Goal: Information Seeking & Learning: Learn about a topic

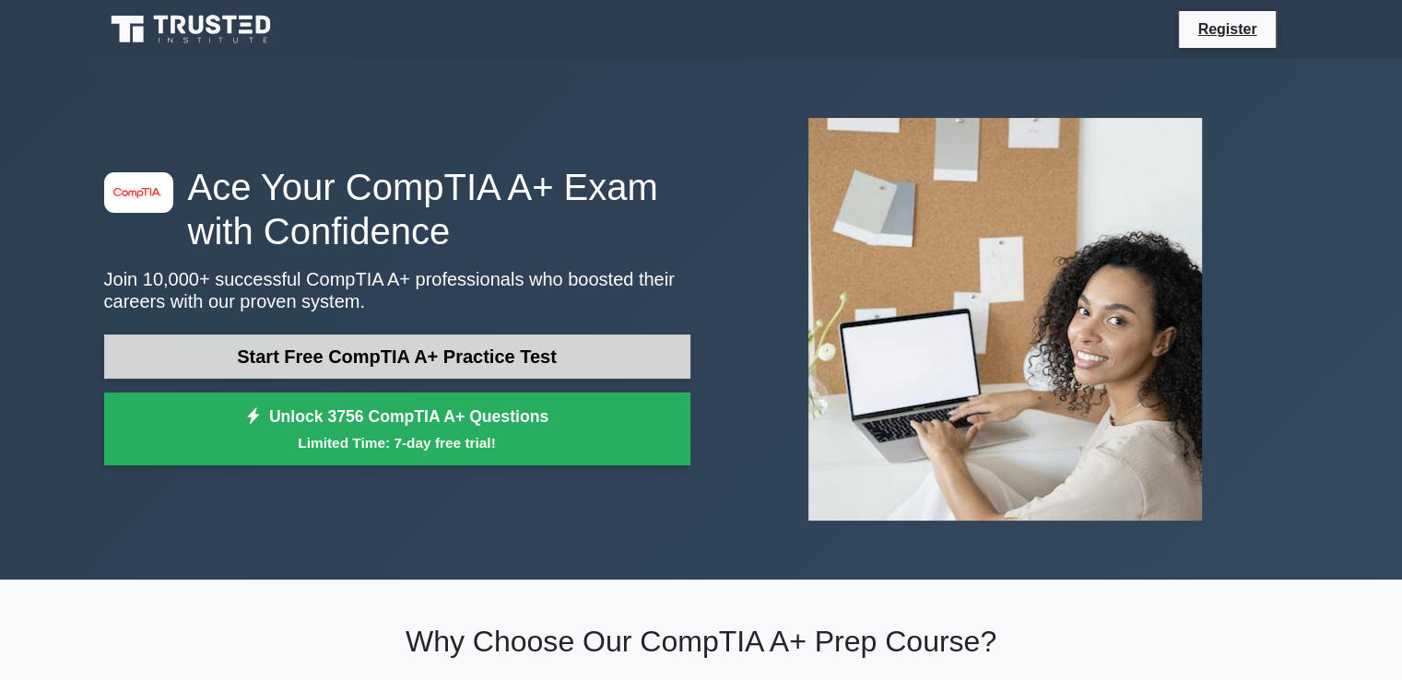
click at [462, 353] on link "Start Free CompTIA A+ Practice Test" at bounding box center [397, 357] width 586 height 44
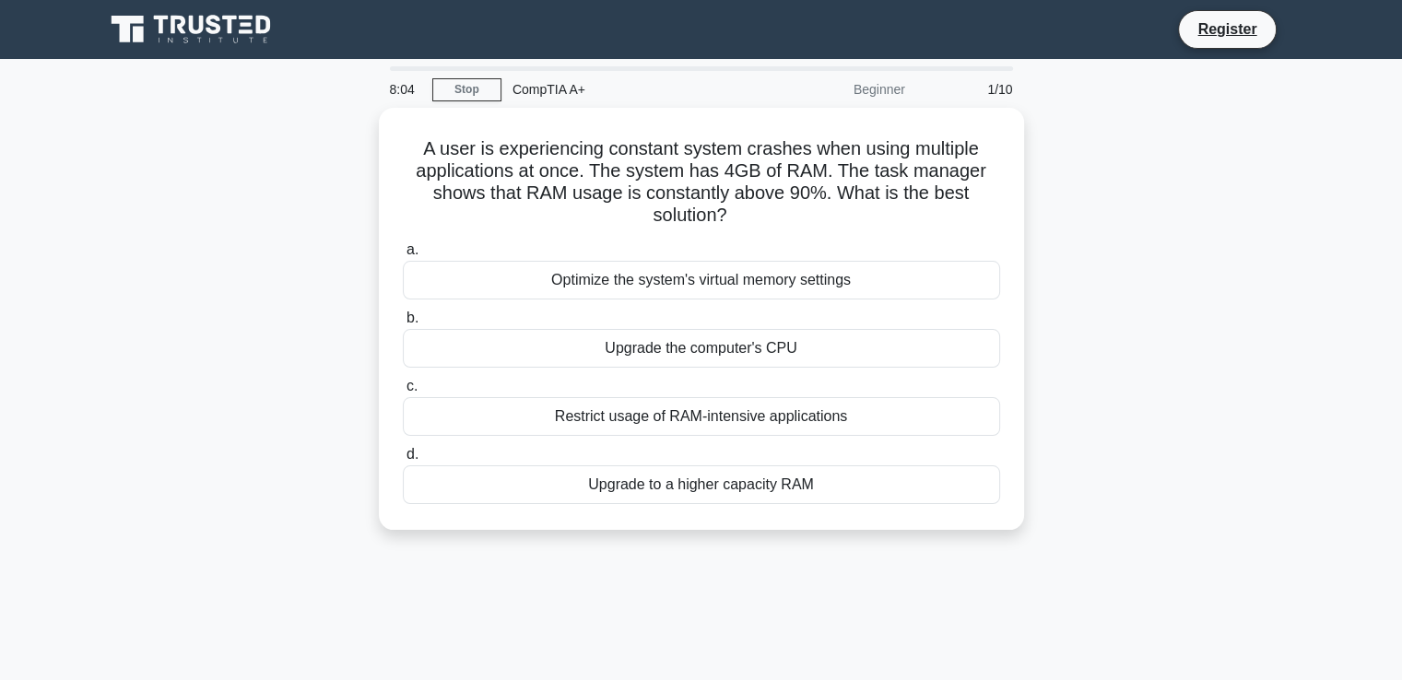
click at [333, 215] on div "A user is experiencing constant system crashes when using multiple applications…" at bounding box center [701, 330] width 1216 height 444
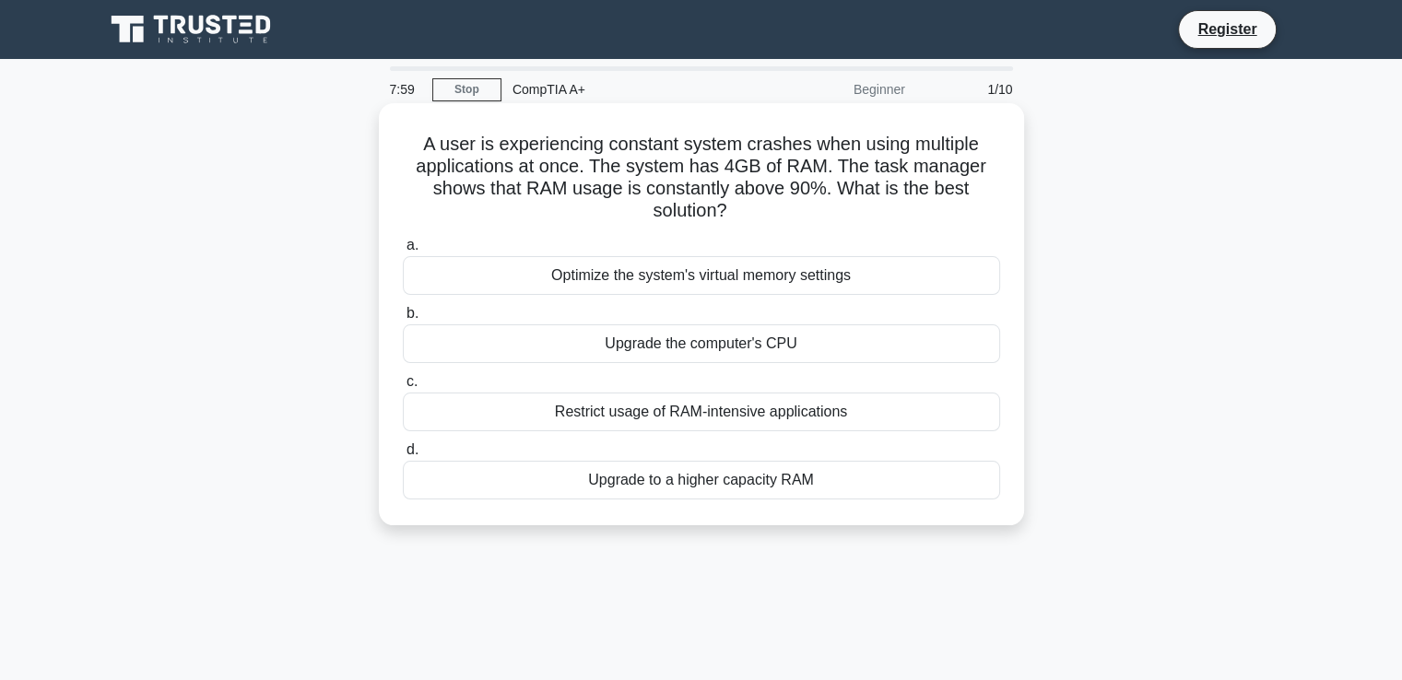
click at [658, 278] on div "Optimize the system's virtual memory settings" at bounding box center [701, 275] width 597 height 39
click at [403, 252] on input "a. Optimize the system's virtual memory settings" at bounding box center [403, 246] width 0 height 12
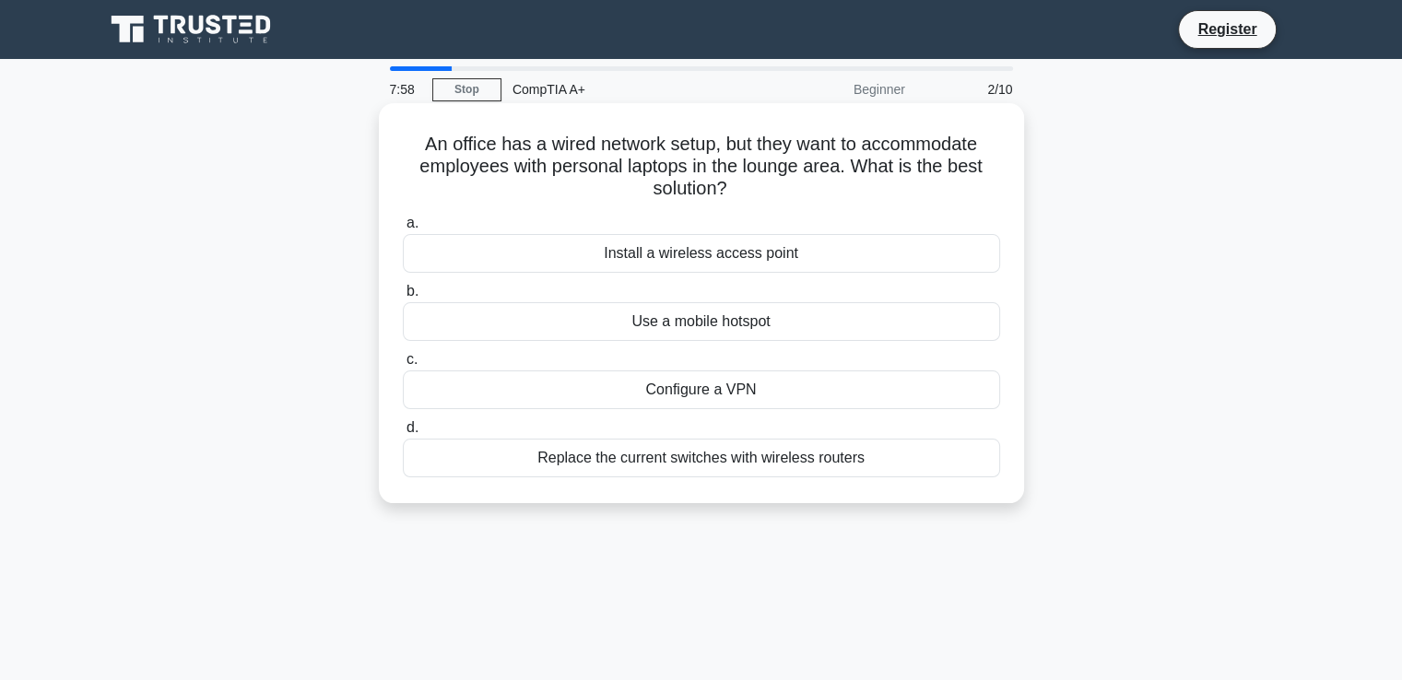
click at [728, 325] on div "Use a mobile hotspot" at bounding box center [701, 321] width 597 height 39
click at [403, 298] on input "b. Use a mobile hotspot" at bounding box center [403, 292] width 0 height 12
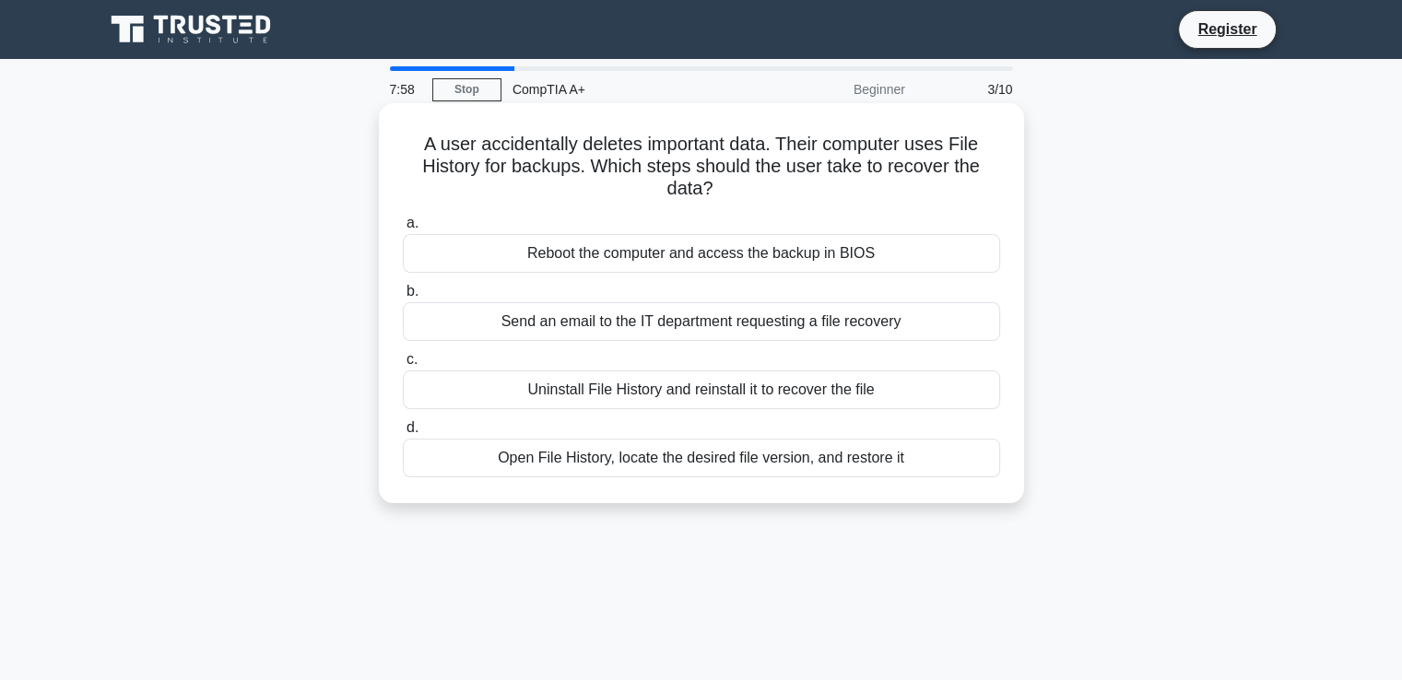
click at [719, 380] on div "Uninstall File History and reinstall it to recover the file" at bounding box center [701, 389] width 597 height 39
click at [403, 366] on input "c. Uninstall File History and reinstall it to recover the file" at bounding box center [403, 360] width 0 height 12
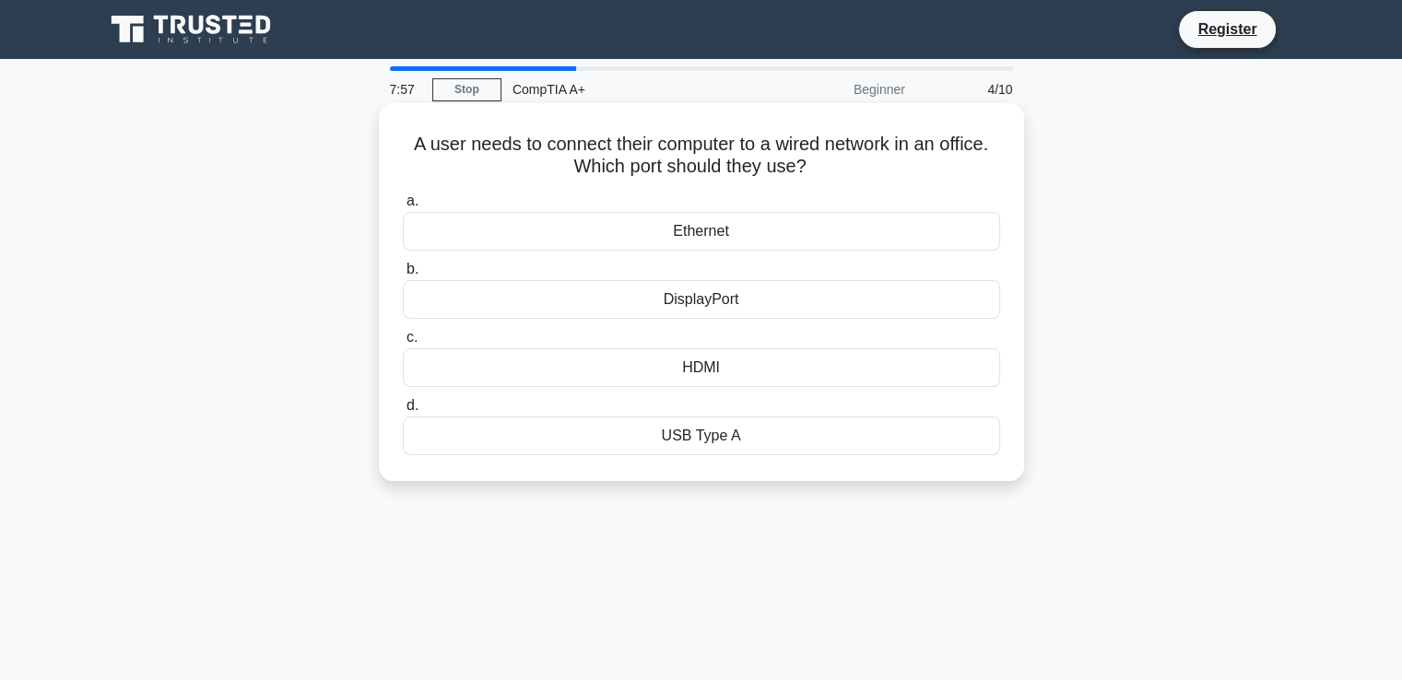
click at [720, 395] on label "d. USB Type A" at bounding box center [701, 424] width 597 height 61
click at [403, 400] on input "d. USB Type A" at bounding box center [403, 406] width 0 height 12
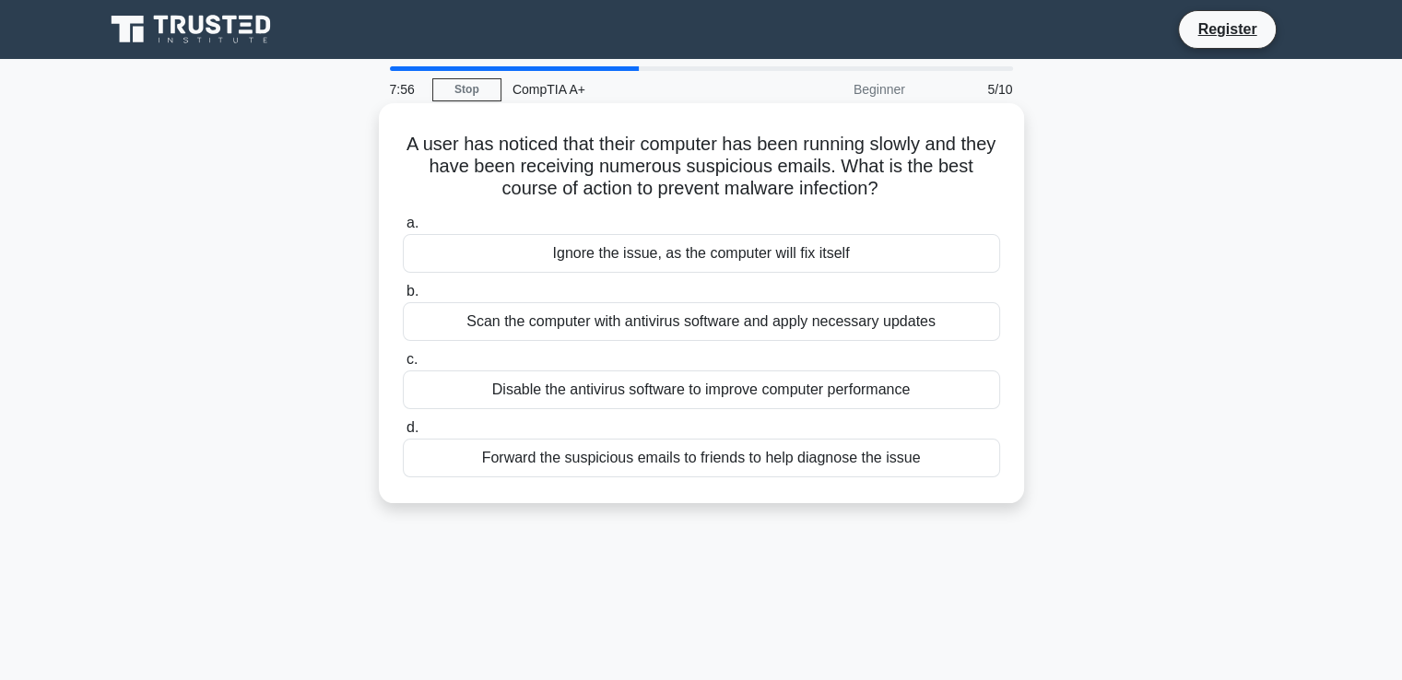
click at [723, 325] on div "Scan the computer with antivirus software and apply necessary updates" at bounding box center [701, 321] width 597 height 39
click at [403, 298] on input "b. Scan the computer with antivirus software and apply necessary updates" at bounding box center [403, 292] width 0 height 12
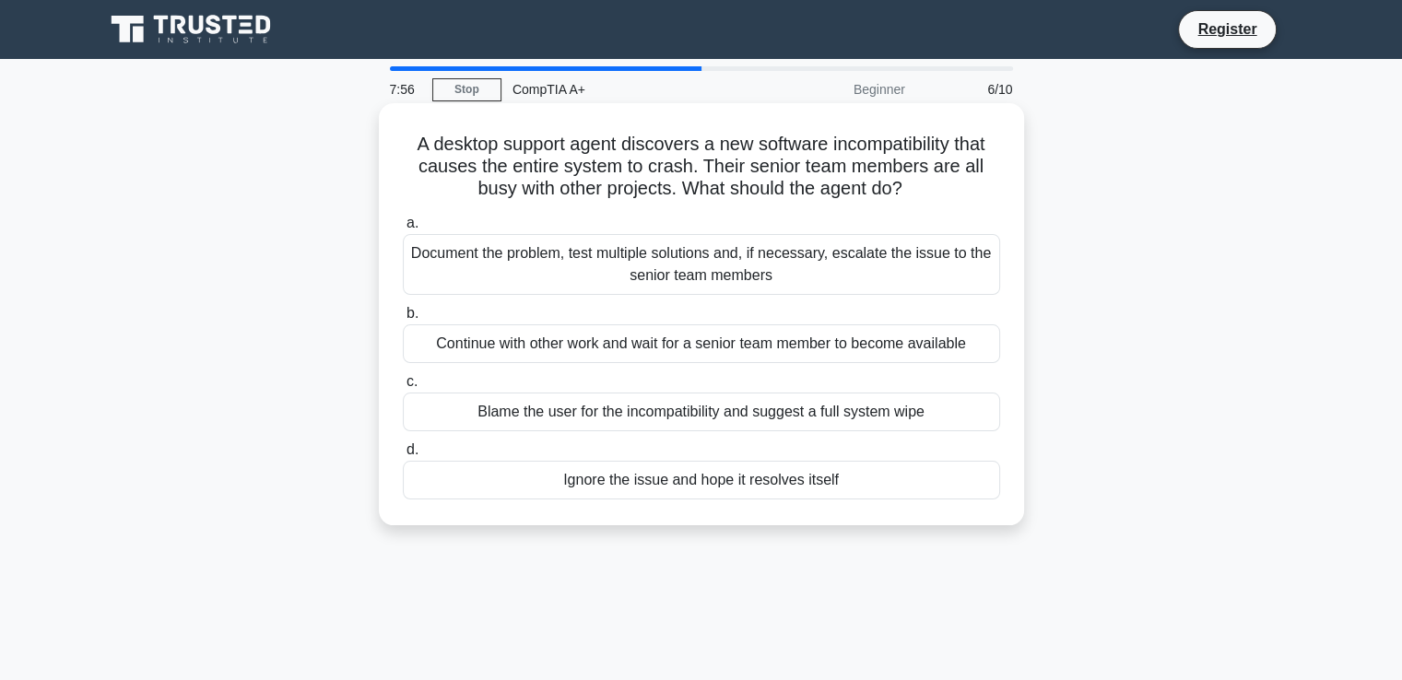
click at [717, 392] on label "c. Blame the user for the incompatibility and suggest a full system wipe" at bounding box center [701, 400] width 597 height 61
click at [403, 388] on input "c. Blame the user for the incompatibility and suggest a full system wipe" at bounding box center [403, 382] width 0 height 12
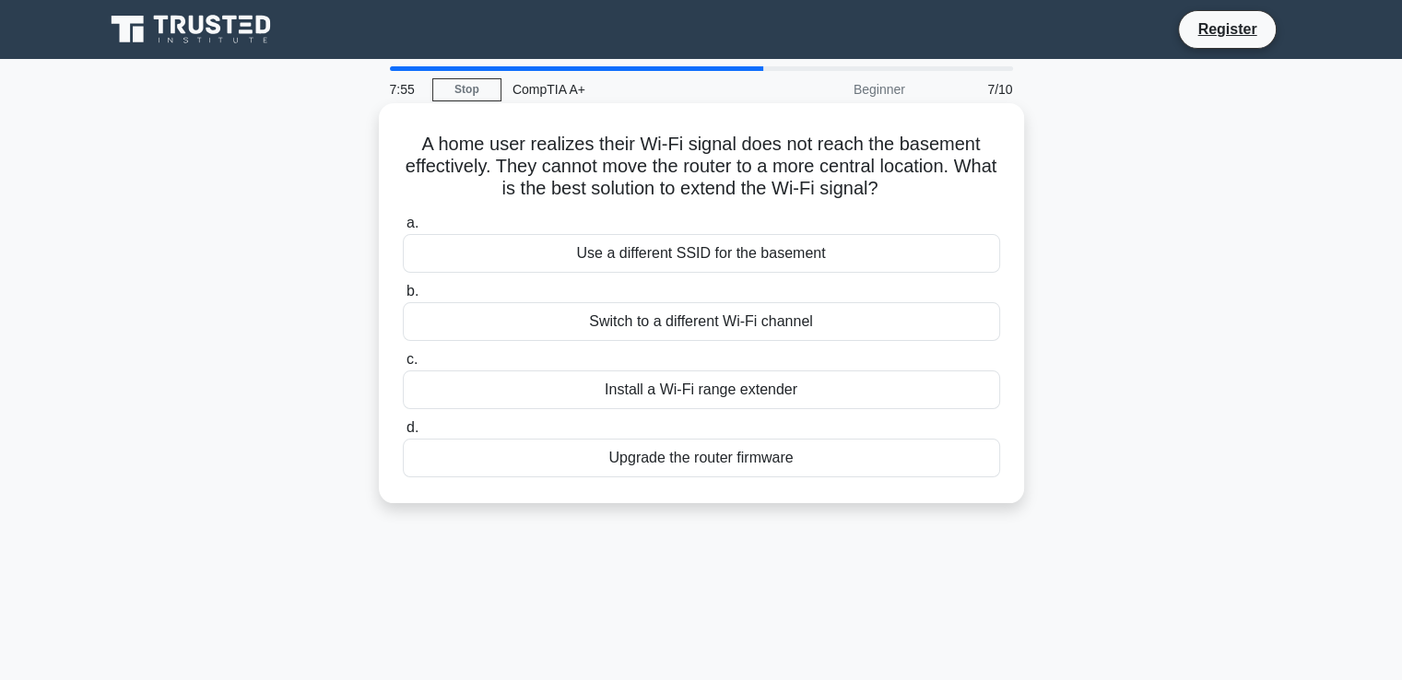
click at [718, 417] on label "d. Upgrade the router firmware" at bounding box center [701, 447] width 597 height 61
click at [403, 422] on input "d. Upgrade the router firmware" at bounding box center [403, 428] width 0 height 12
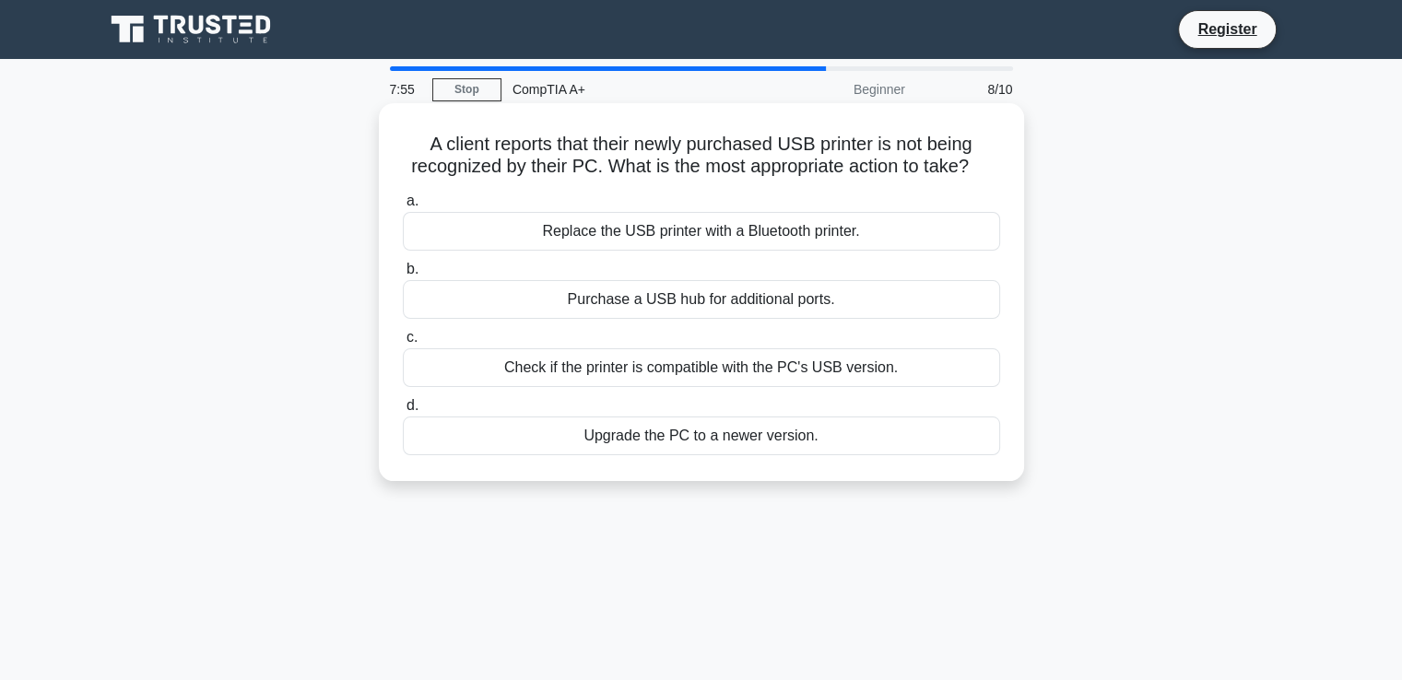
click at [725, 311] on div "Purchase a USB hub for additional ports." at bounding box center [701, 299] width 597 height 39
click at [403, 276] on input "b. Purchase a USB hub for additional ports." at bounding box center [403, 270] width 0 height 12
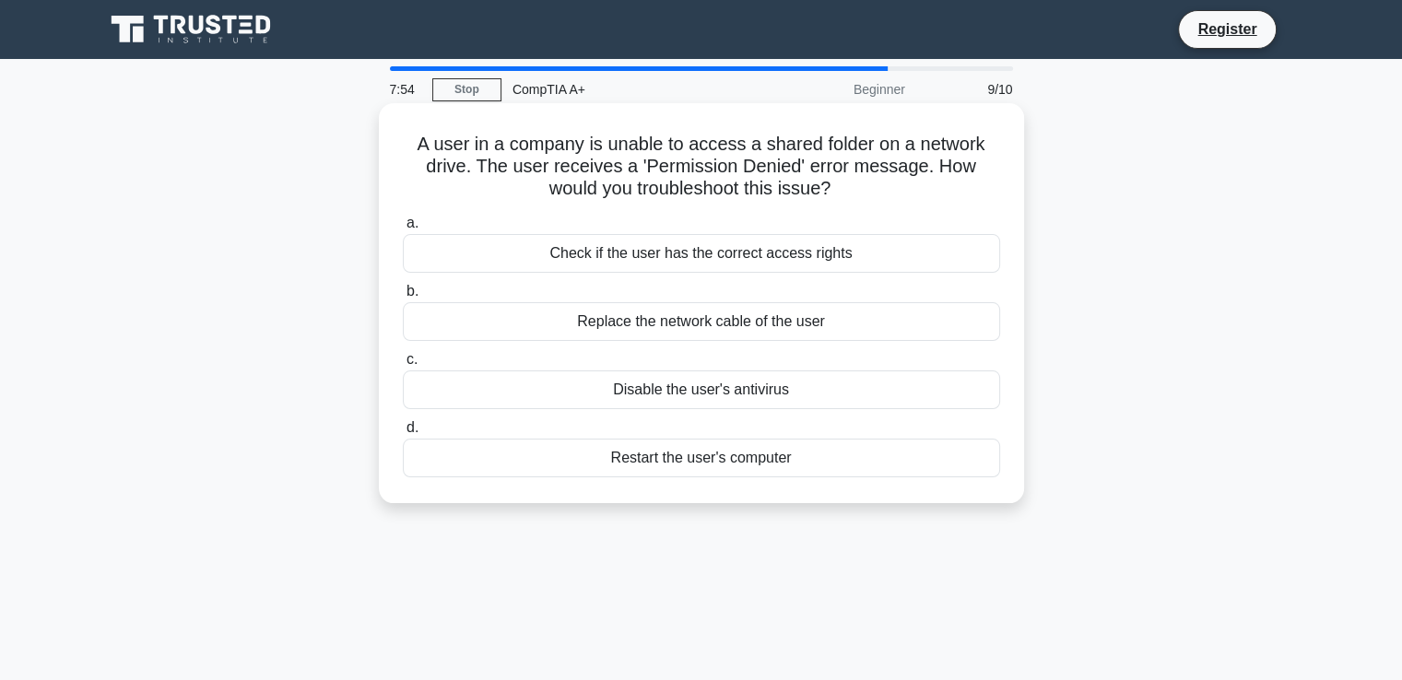
click at [715, 364] on label "c. Disable the user's antivirus" at bounding box center [701, 378] width 597 height 61
click at [403, 364] on input "c. Disable the user's antivirus" at bounding box center [403, 360] width 0 height 12
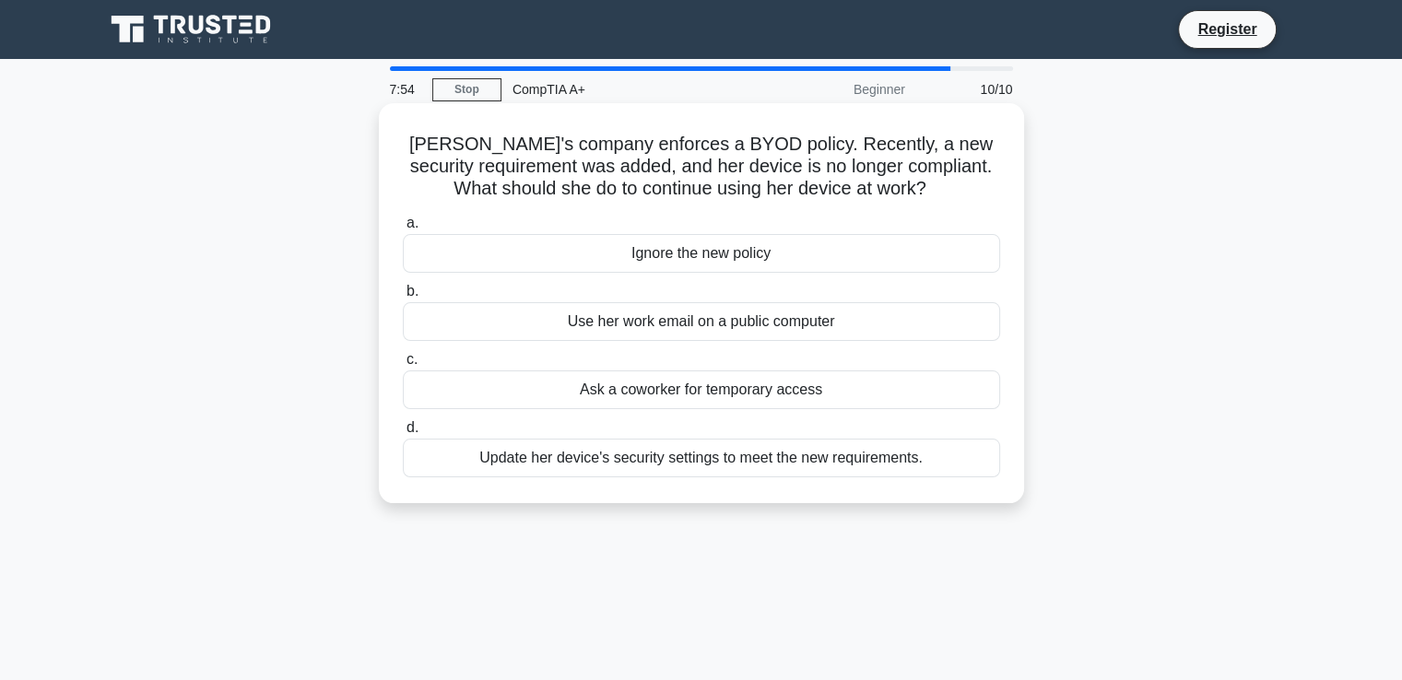
click at [711, 421] on label "d. Update her device's security settings to meet the new requirements." at bounding box center [701, 447] width 597 height 61
click at [403, 422] on input "d. Update her device's security settings to meet the new requirements." at bounding box center [403, 428] width 0 height 12
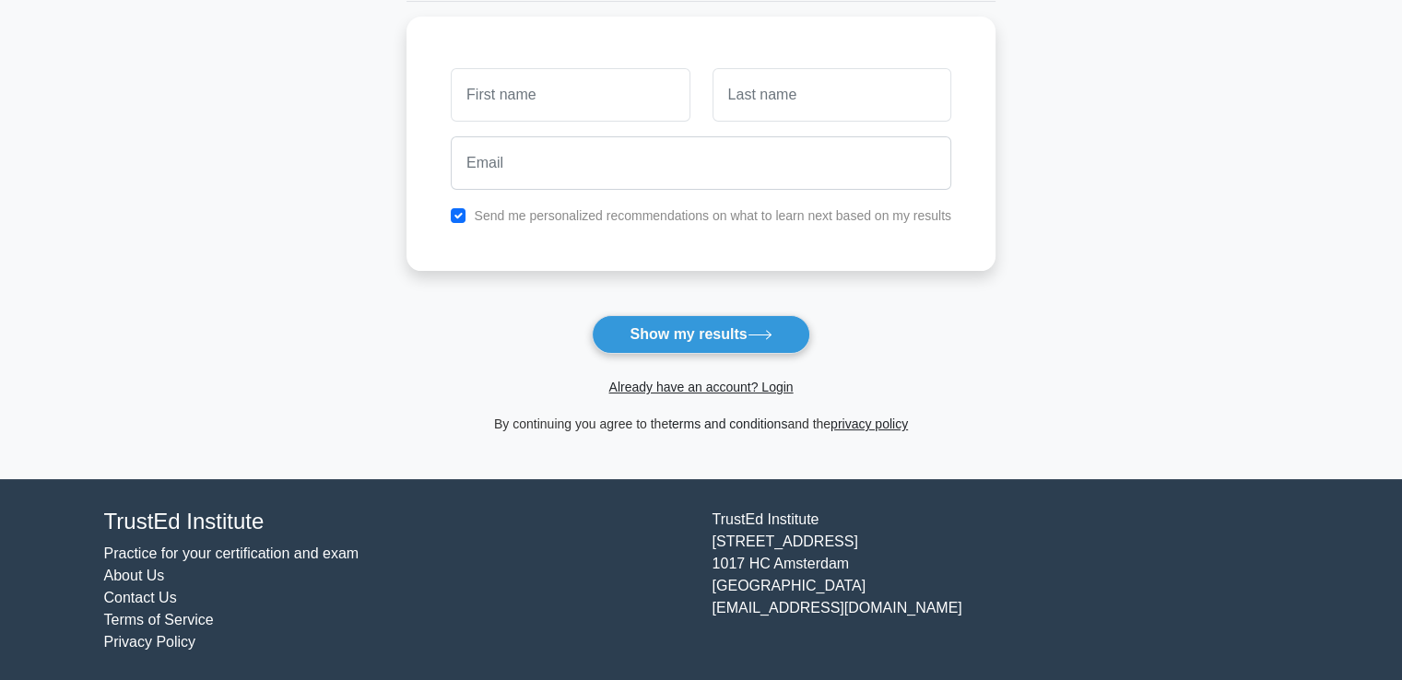
scroll to position [245, 0]
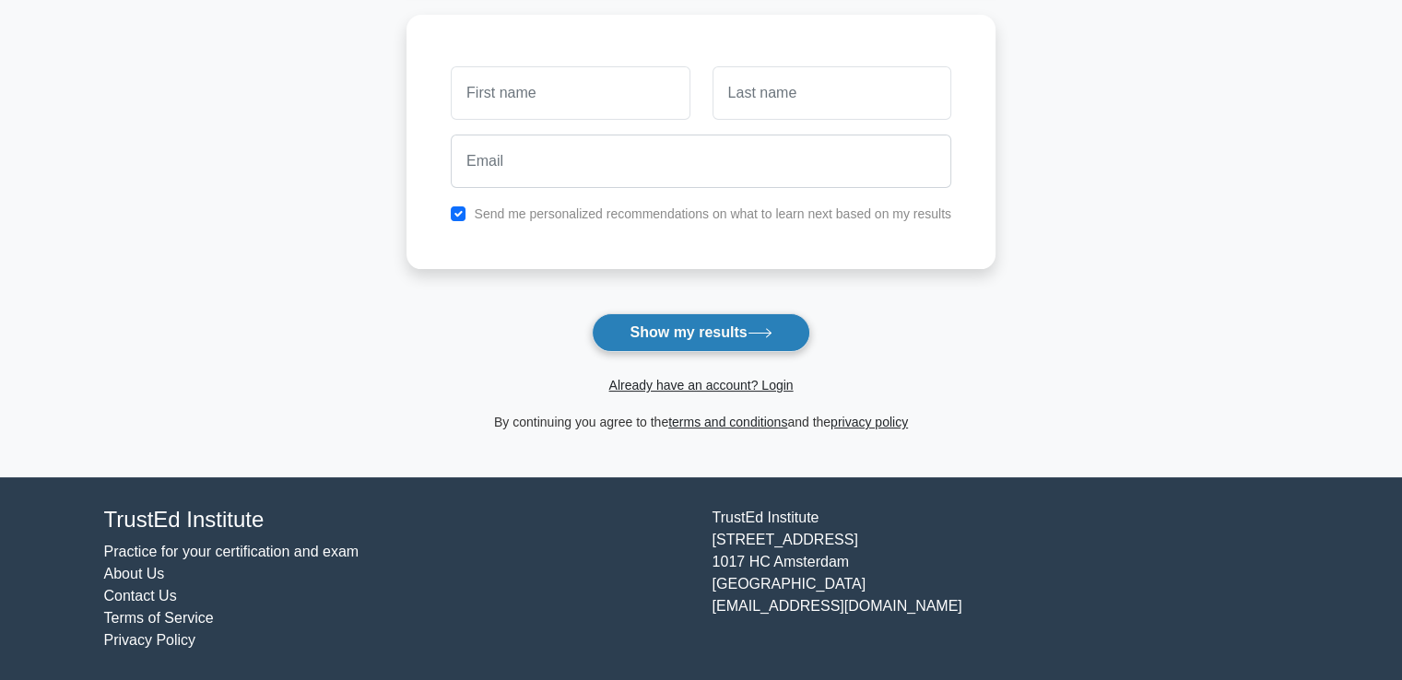
click at [667, 335] on button "Show my results" at bounding box center [700, 332] width 217 height 39
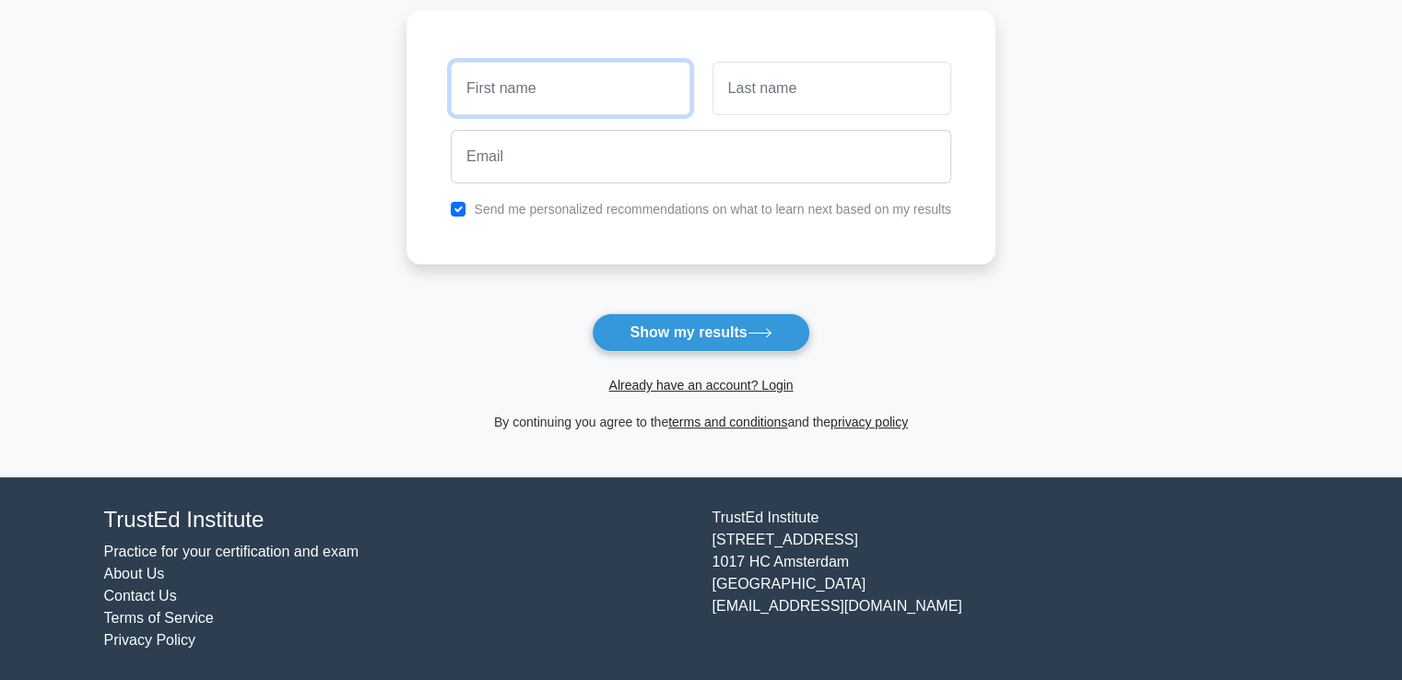
scroll to position [0, 0]
